Goal: Information Seeking & Learning: Learn about a topic

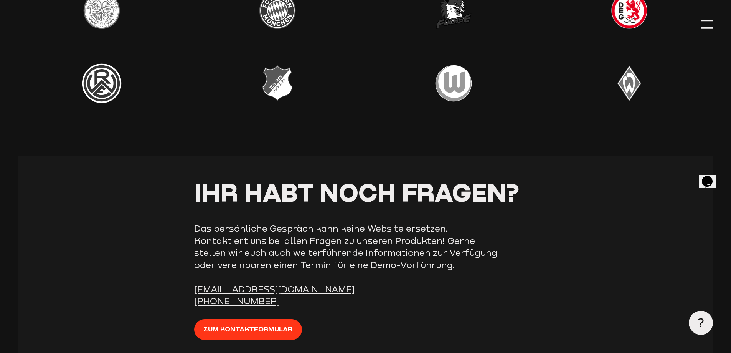
scroll to position [2608, 0]
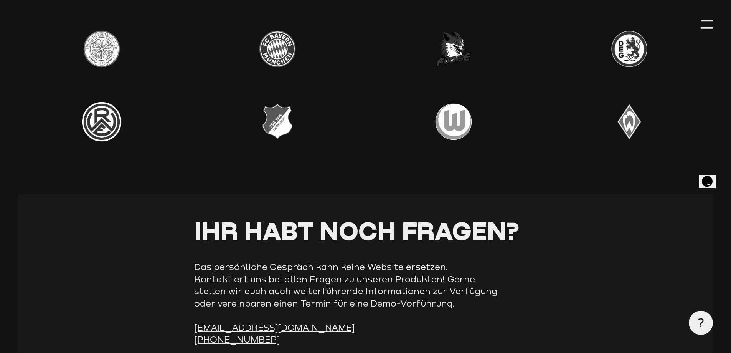
click at [701, 23] on div at bounding box center [706, 24] width 12 height 12
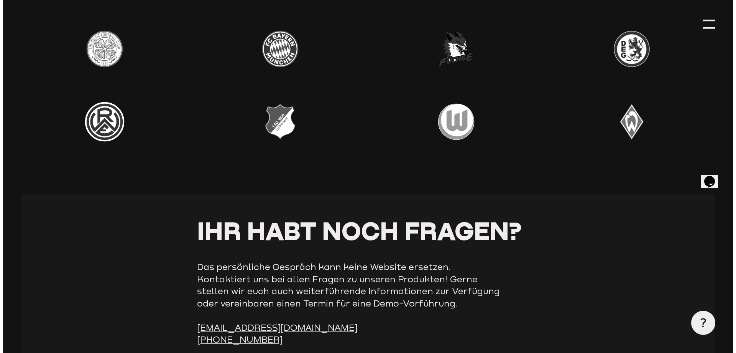
scroll to position [2592, 0]
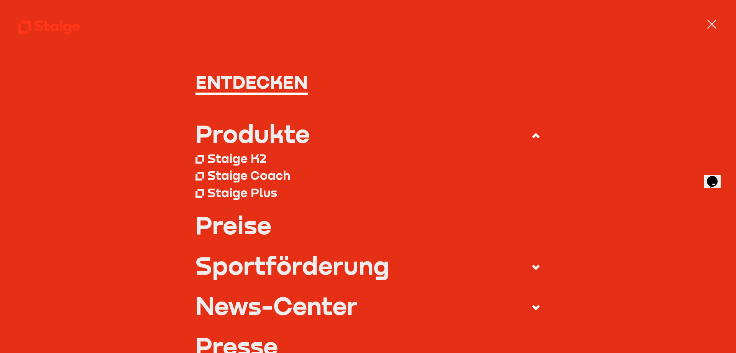
click at [247, 159] on div "Staige K2" at bounding box center [237, 157] width 59 height 15
click at [244, 228] on link "Preise" at bounding box center [369, 225] width 346 height 24
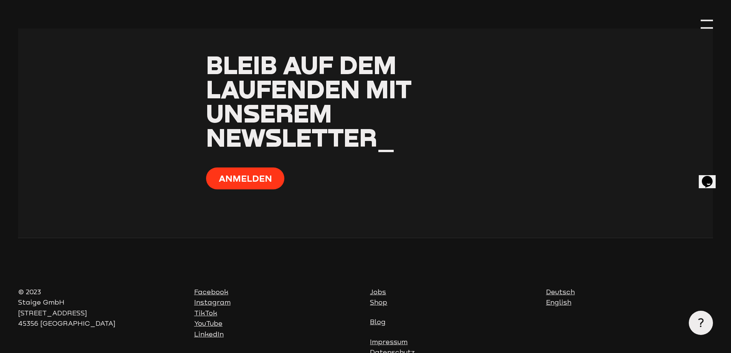
scroll to position [3123, 0]
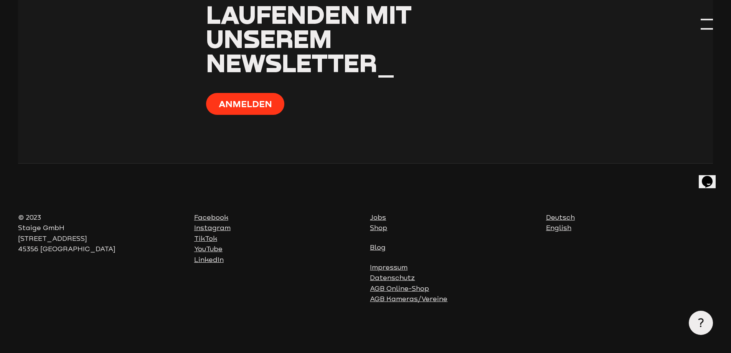
click at [703, 25] on div at bounding box center [706, 24] width 12 height 12
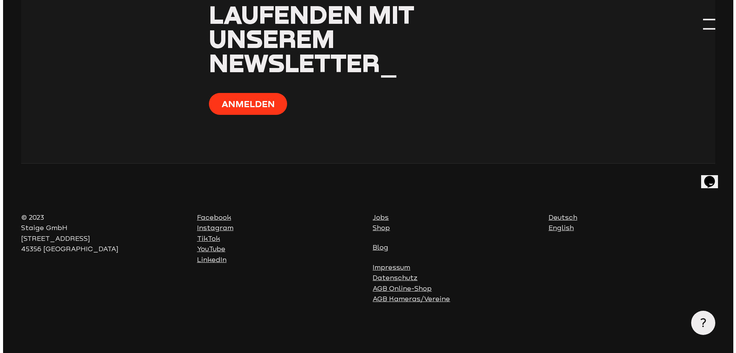
scroll to position [3081, 0]
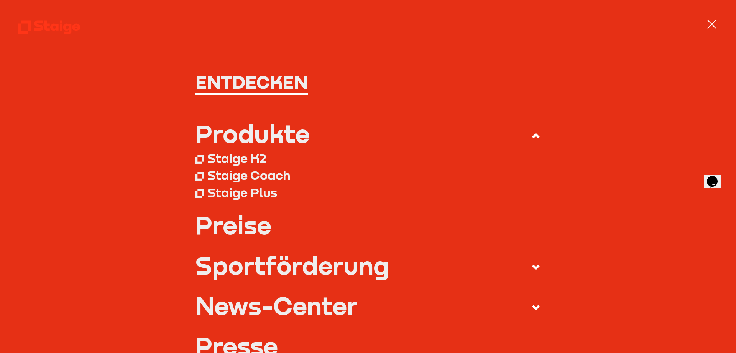
click at [260, 221] on link "Preise" at bounding box center [369, 225] width 346 height 24
